Goal: Task Accomplishment & Management: Use online tool/utility

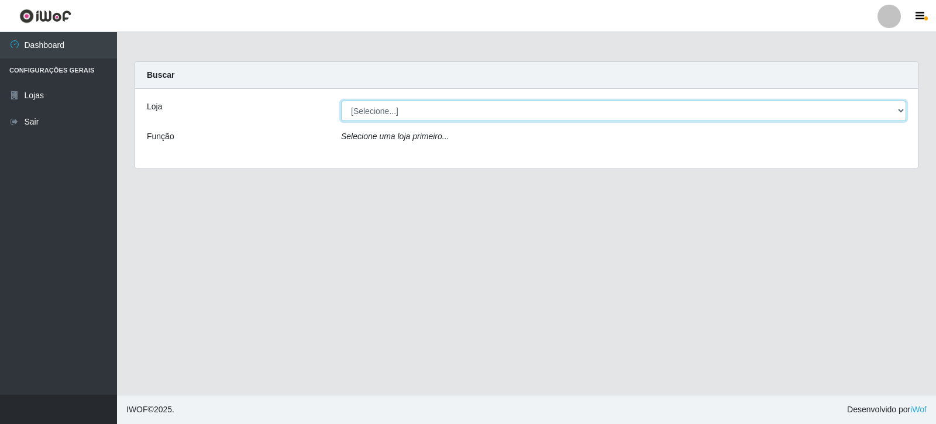
click at [898, 111] on select "[Selecione...] Rede Compras Supermercados - LOJA 3" at bounding box center [623, 111] width 565 height 20
select select "162"
click at [341, 101] on select "[Selecione...] Rede Compras Supermercados - LOJA 3" at bounding box center [623, 111] width 565 height 20
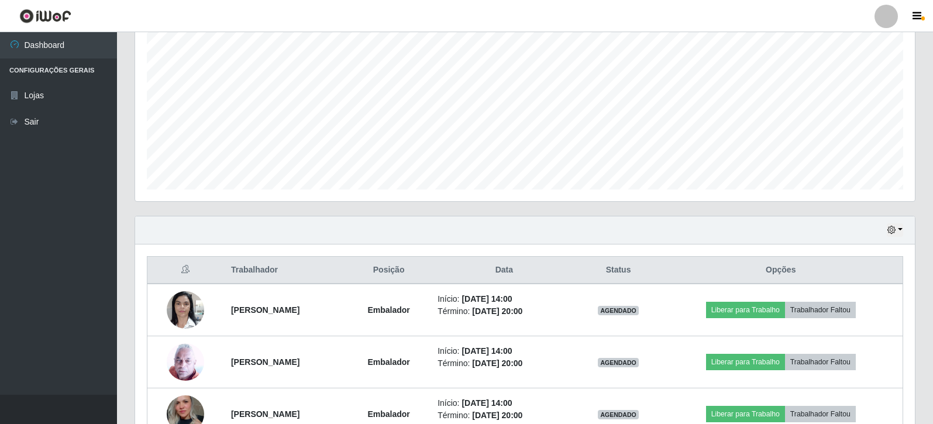
scroll to position [234, 0]
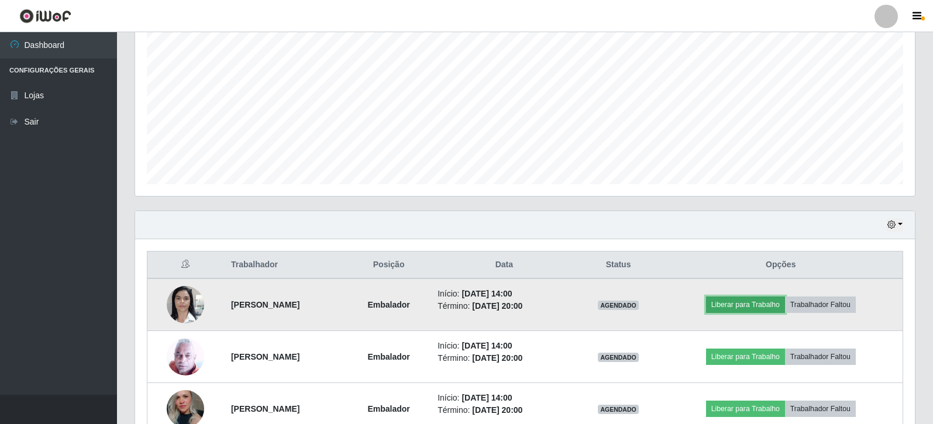
click at [763, 307] on button "Liberar para Trabalho" at bounding box center [745, 305] width 79 height 16
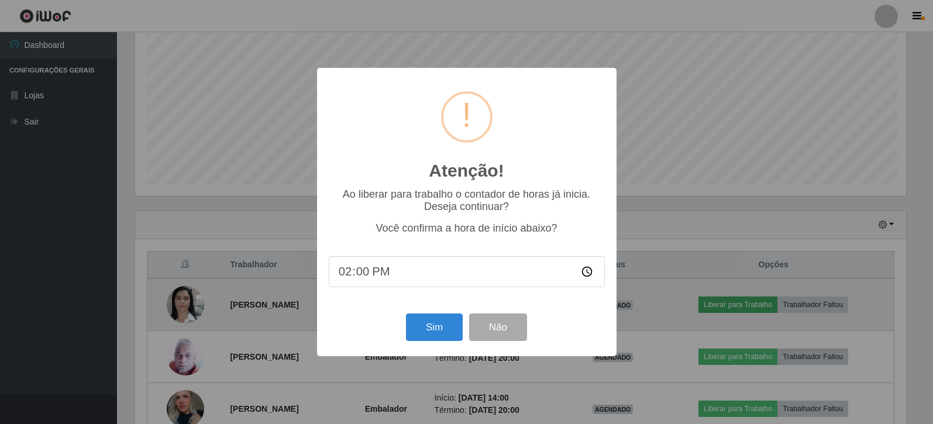
scroll to position [243, 774]
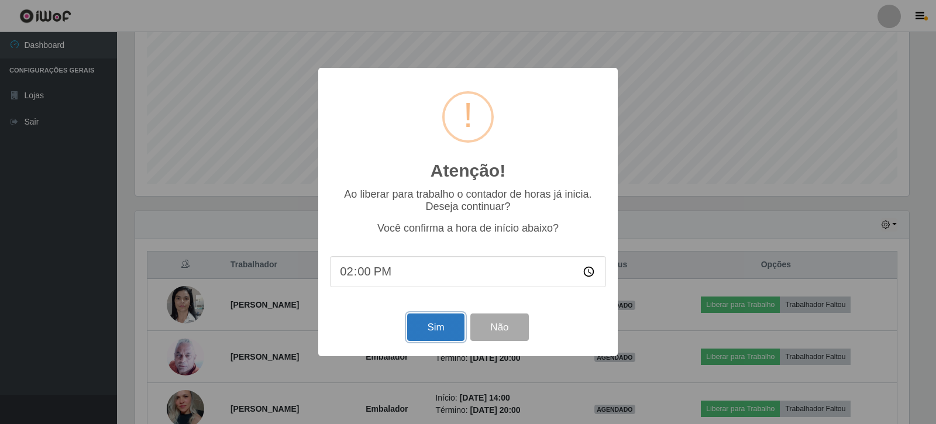
click at [440, 327] on button "Sim" at bounding box center [435, 327] width 57 height 27
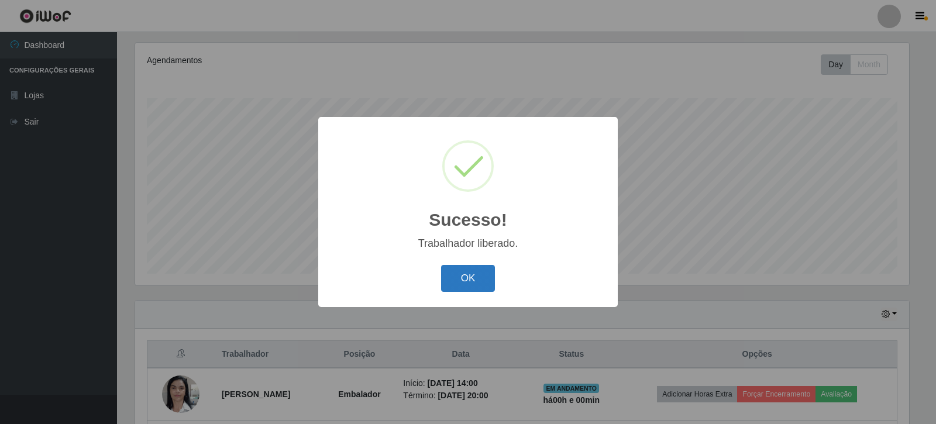
click at [468, 284] on button "OK" at bounding box center [468, 278] width 54 height 27
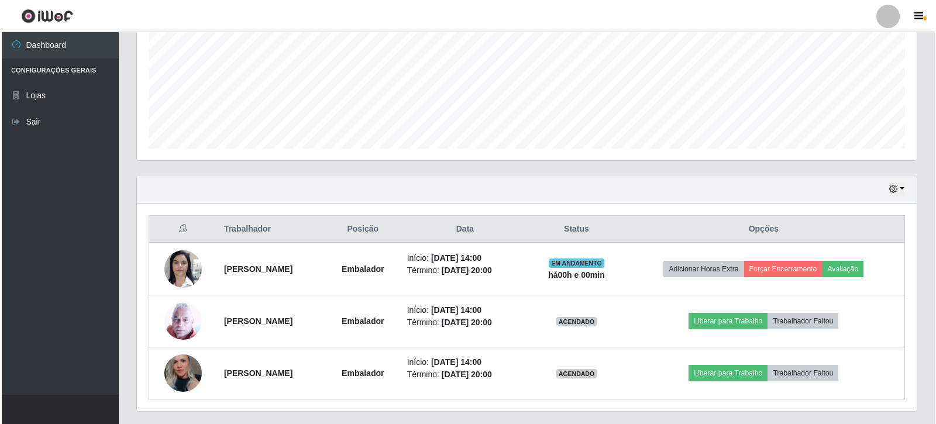
scroll to position [301, 0]
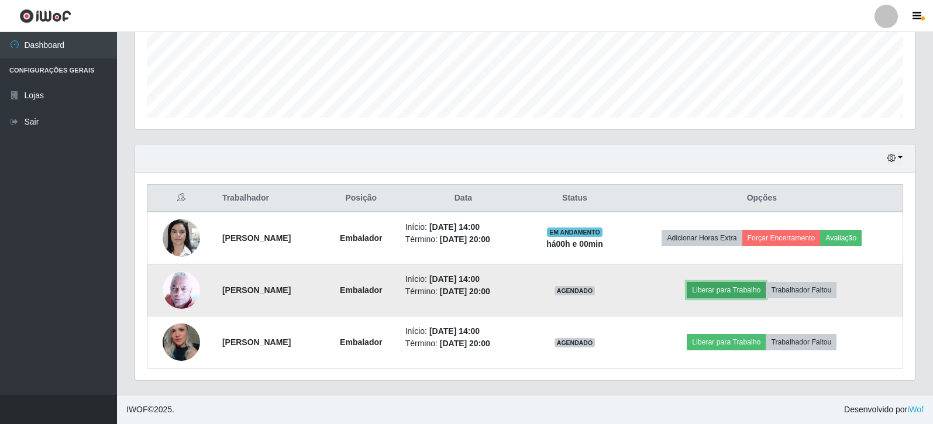
click at [740, 288] on button "Liberar para Trabalho" at bounding box center [726, 290] width 79 height 16
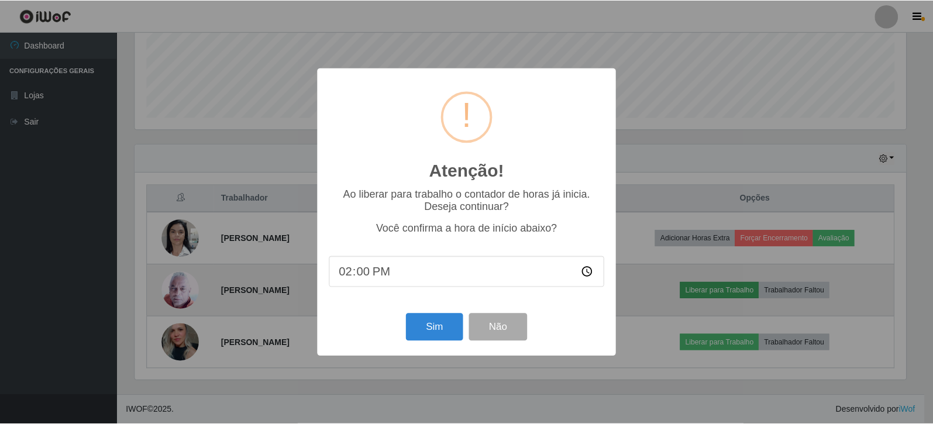
scroll to position [243, 774]
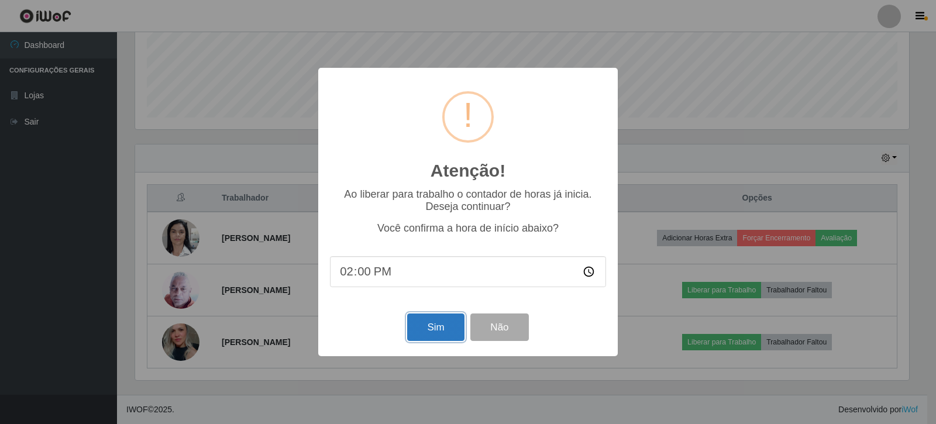
click at [433, 324] on button "Sim" at bounding box center [435, 327] width 57 height 27
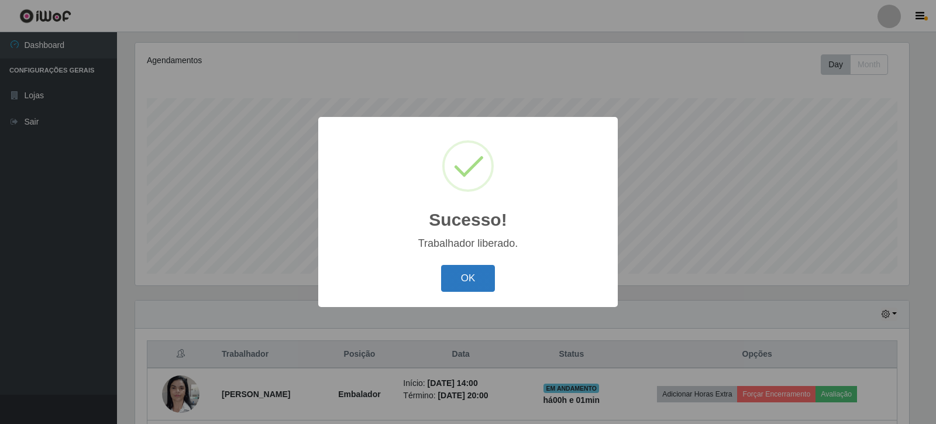
click at [464, 276] on button "OK" at bounding box center [468, 278] width 54 height 27
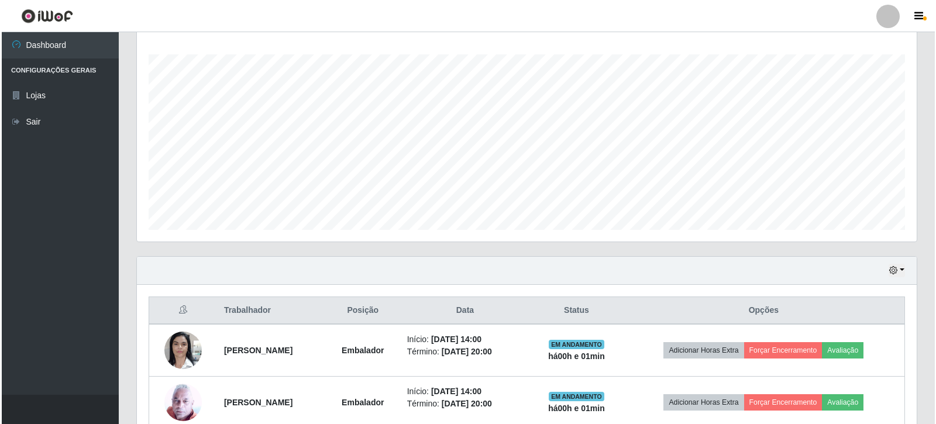
scroll to position [301, 0]
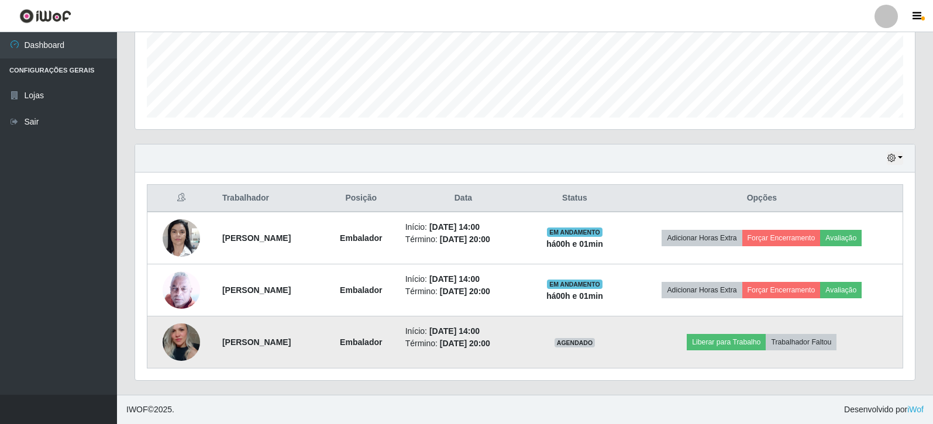
click at [183, 343] on img at bounding box center [181, 342] width 37 height 56
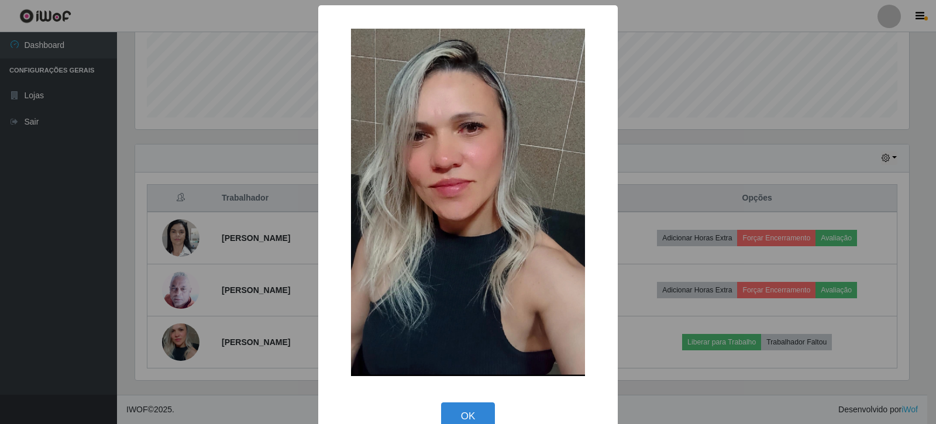
click at [662, 134] on div "× OK Cancel" at bounding box center [468, 212] width 936 height 424
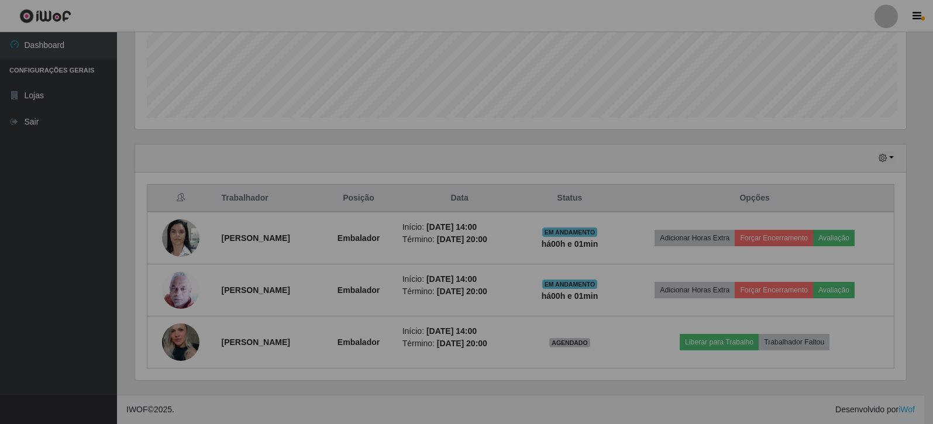
scroll to position [243, 780]
